Goal: Navigation & Orientation: Find specific page/section

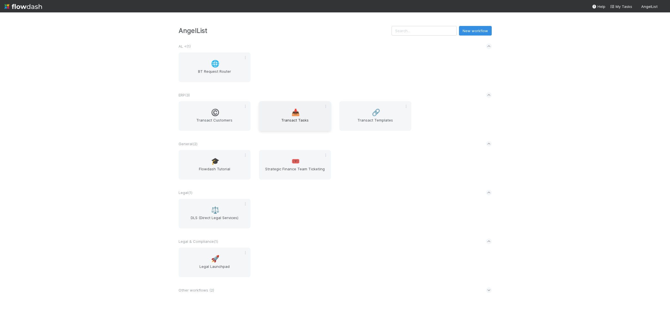
click at [312, 112] on div "📥 Transact Tasks" at bounding box center [295, 116] width 72 height 30
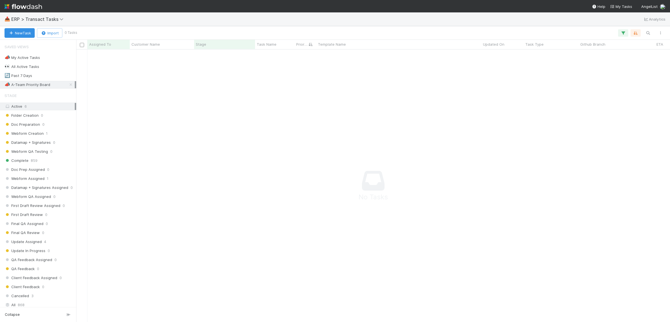
scroll to position [262, 583]
